Goal: Navigation & Orientation: Find specific page/section

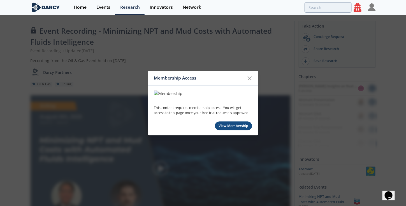
click at [252, 78] on icon at bounding box center [250, 78] width 7 height 7
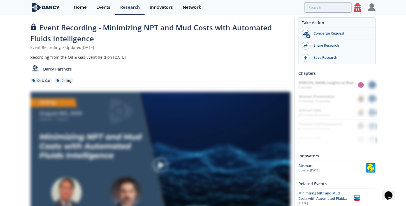
scroll to position [80, 0]
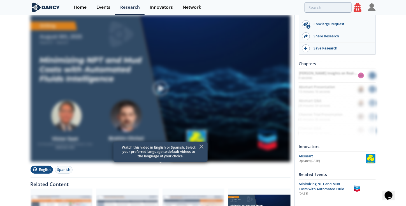
click at [359, 11] on icon at bounding box center [358, 7] width 8 height 9
